Goal: Use online tool/utility: Utilize a website feature to perform a specific function

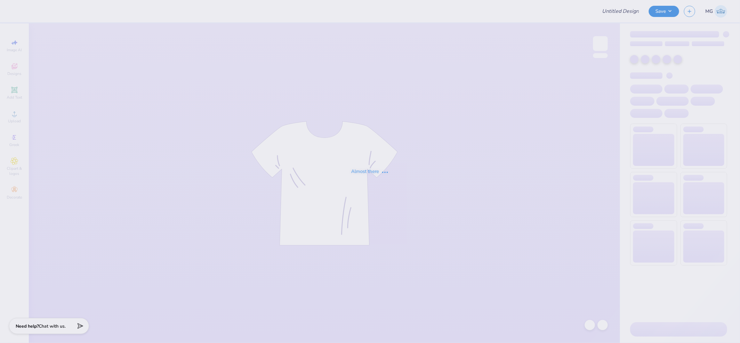
type input "surf team sample"
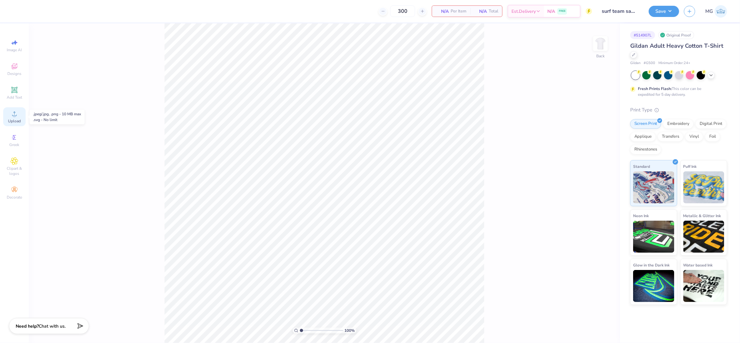
click at [9, 118] on span "Upload" at bounding box center [14, 120] width 13 height 5
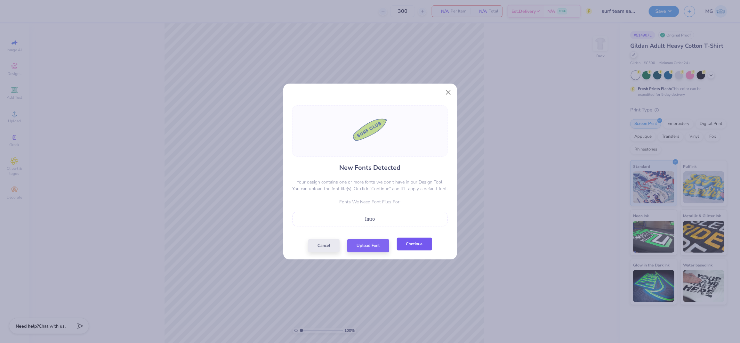
click at [425, 247] on button "Continue" at bounding box center [414, 244] width 35 height 13
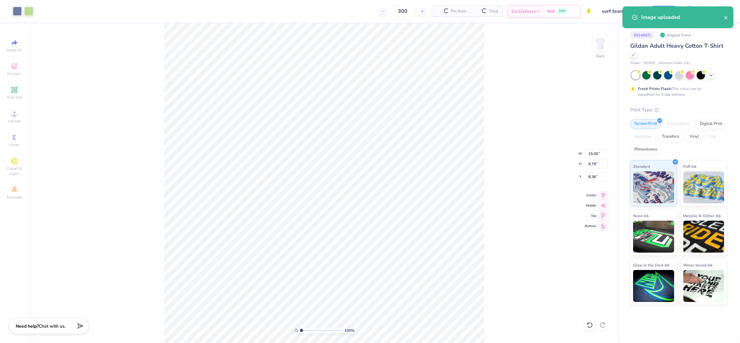
type input "2.13"
type input "10.01"
type input "6.54"
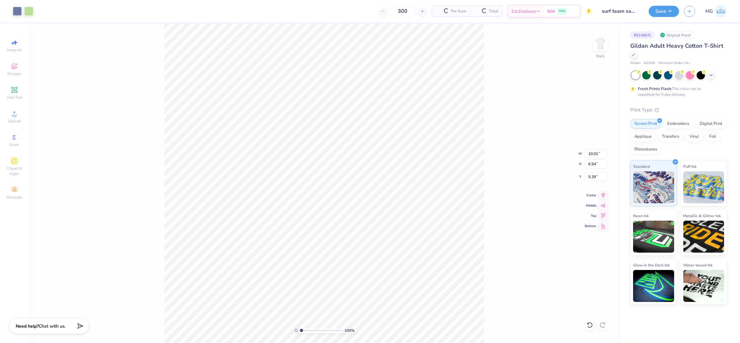
type input "3.00"
click at [598, 152] on input "10.01" at bounding box center [596, 153] width 23 height 9
type input "10.00"
type input "6.53"
drag, startPoint x: 514, startPoint y: 177, endPoint x: 497, endPoint y: 167, distance: 20.3
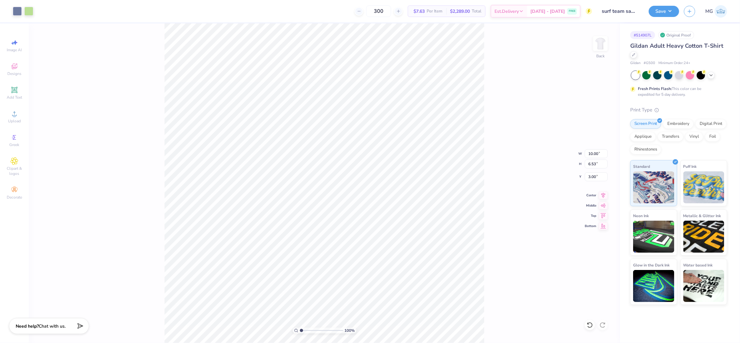
click at [514, 177] on div "100 % Back W 10.00 10.00 " H 6.53 6.53 " Y 3.00 3.00 " Center Middle Top Bottom" at bounding box center [324, 183] width 591 height 320
click at [605, 194] on icon at bounding box center [604, 193] width 4 height 5
click at [526, 176] on div "100 % Back W 10.00 10.00 " H 6.53 6.53 " Y 3.00 3.00 " Center Middle Top Bottom" at bounding box center [324, 183] width 591 height 320
click at [668, 10] on button "Save" at bounding box center [664, 10] width 30 height 11
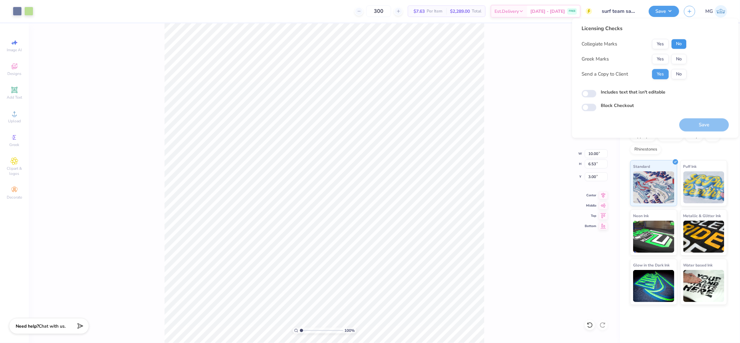
click at [682, 42] on button "No" at bounding box center [679, 44] width 15 height 10
click at [680, 61] on button "No" at bounding box center [679, 59] width 15 height 10
click at [629, 90] on label "Includes text that isn't editable" at bounding box center [633, 92] width 65 height 7
click at [597, 90] on input "Includes text that isn't editable" at bounding box center [589, 94] width 15 height 8
checkbox input "true"
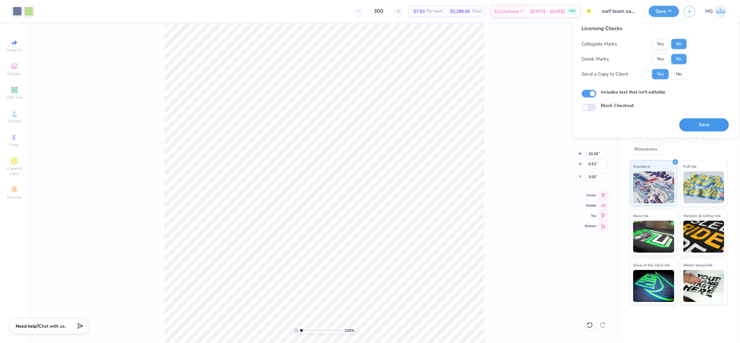
click at [709, 127] on button "Save" at bounding box center [705, 124] width 50 height 13
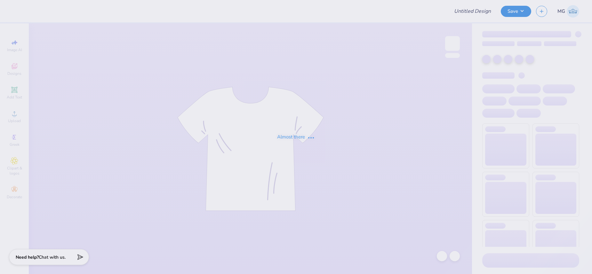
type input "surf team sample"
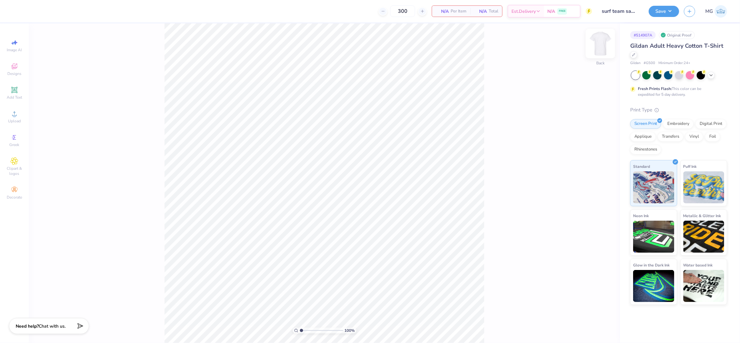
click at [592, 43] on img at bounding box center [601, 44] width 26 height 26
click at [116, 119] on div "100 % Front" at bounding box center [324, 183] width 591 height 320
click at [13, 115] on circle at bounding box center [14, 116] width 4 height 4
click at [592, 163] on input "18.00" at bounding box center [596, 163] width 23 height 9
type input "14.00"
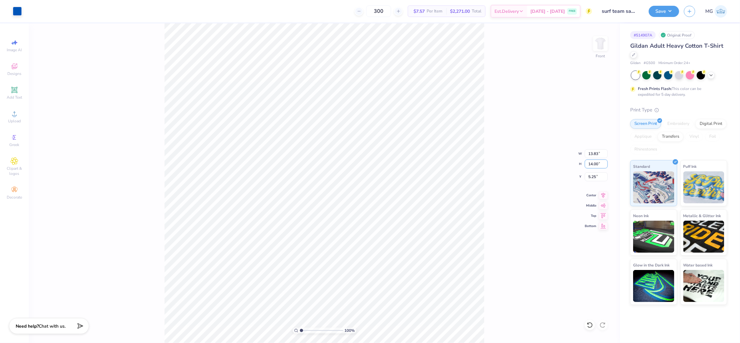
type input "10.76"
click at [592, 176] on input "7.25" at bounding box center [596, 176] width 23 height 9
type input "7"
type input "3.00"
click at [518, 151] on div "100 % Front W 10.76 10.76 " H 14.00 14.00 " Y 3.00 3.00 " Center Middle Top Bot…" at bounding box center [324, 183] width 591 height 320
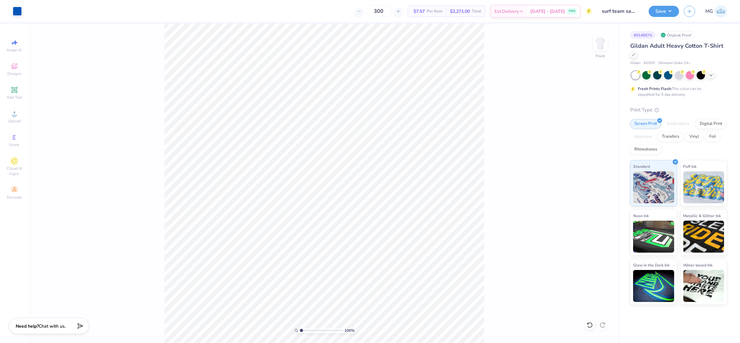
click at [507, 103] on div "100 % Front" at bounding box center [324, 183] width 591 height 320
click at [592, 15] on button "Save" at bounding box center [664, 10] width 30 height 11
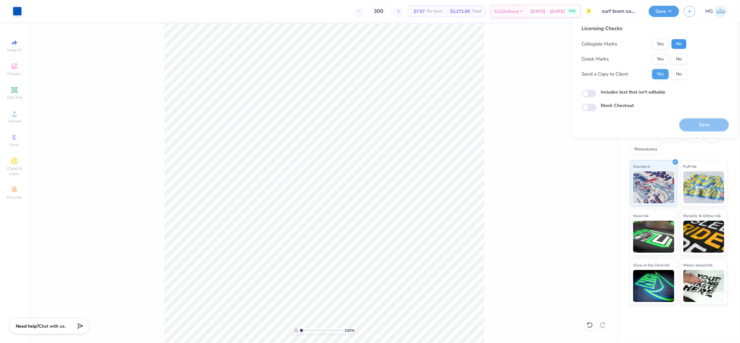
click at [592, 41] on button "No" at bounding box center [679, 44] width 15 height 10
click at [592, 57] on button "No" at bounding box center [679, 59] width 15 height 10
click at [592, 92] on label "Includes text that isn't editable" at bounding box center [633, 92] width 65 height 7
click at [592, 92] on input "Includes text that isn't editable" at bounding box center [589, 94] width 15 height 8
click at [592, 92] on label "Includes text that isn't editable" at bounding box center [633, 92] width 65 height 7
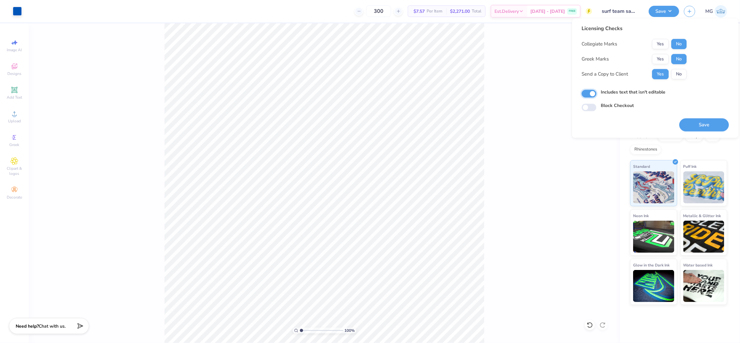
click at [592, 92] on input "Includes text that isn't editable" at bounding box center [589, 94] width 15 height 8
click at [592, 95] on label "Includes text that isn't editable" at bounding box center [633, 92] width 65 height 7
click at [592, 95] on input "Includes text that isn't editable" at bounding box center [589, 94] width 15 height 8
checkbox input "true"
click at [592, 118] on button "Save" at bounding box center [705, 124] width 50 height 13
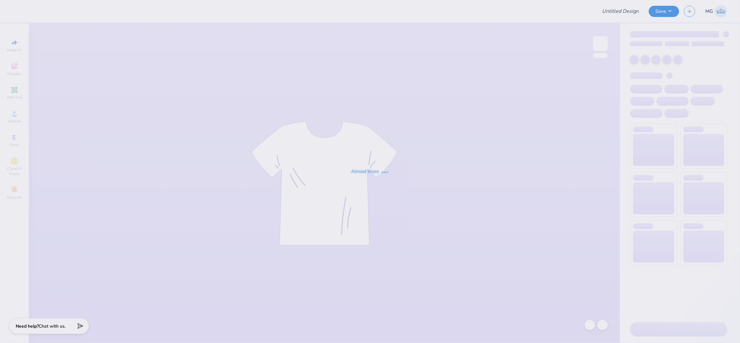
type input "surf team sample"
